Goal: Task Accomplishment & Management: Complete application form

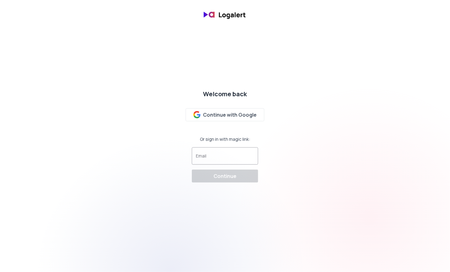
click at [232, 158] on input "Email" at bounding box center [225, 159] width 58 height 6
click at [219, 160] on input "Email" at bounding box center [225, 159] width 58 height 6
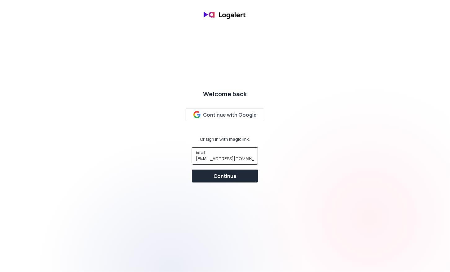
scroll to position [0, 4]
type input "[EMAIL_ADDRESS][DOMAIN_NAME]"
click at [223, 174] on div "Continue" at bounding box center [225, 176] width 23 height 7
